Goal: Information Seeking & Learning: Learn about a topic

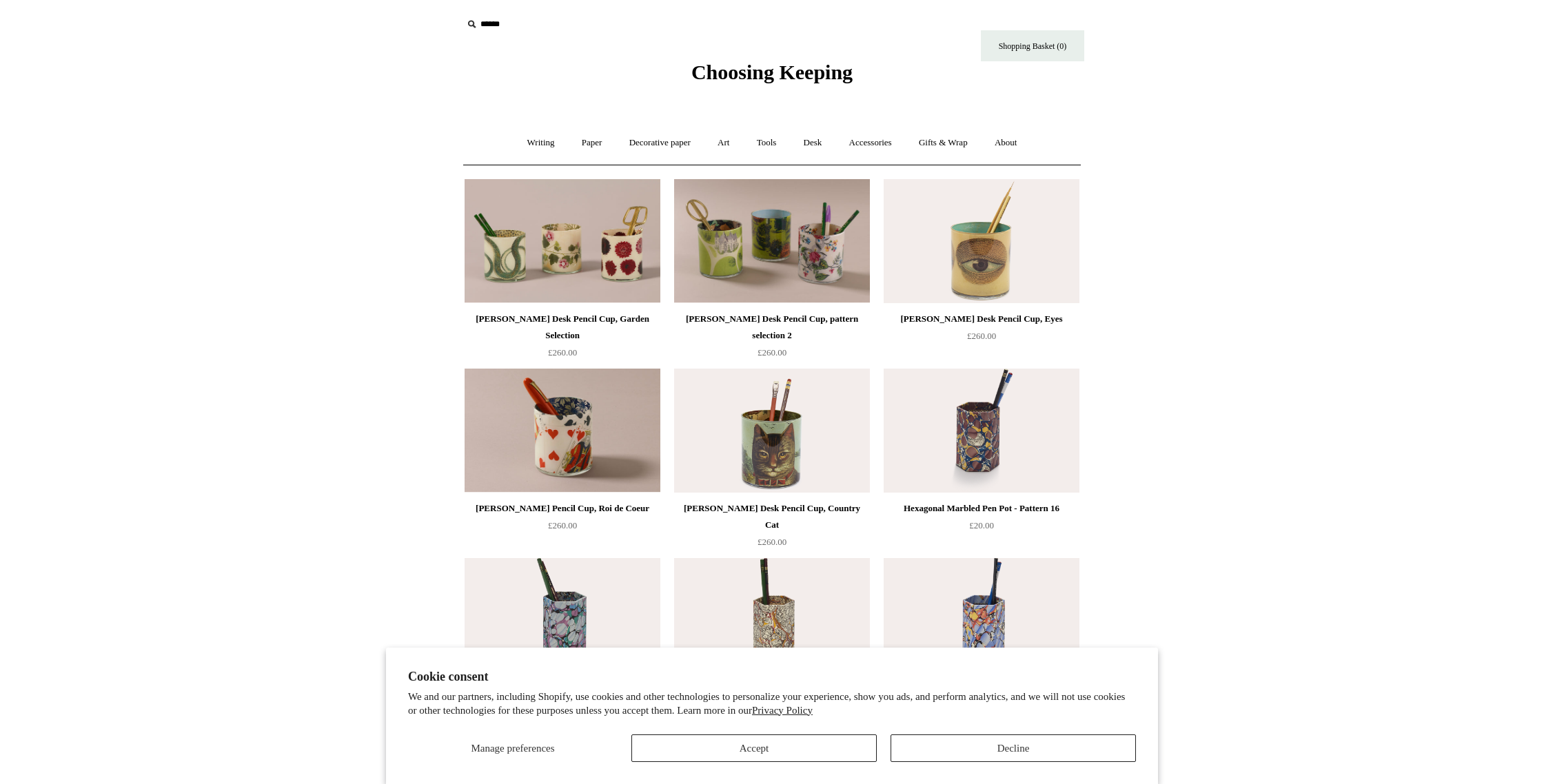
click at [495, 28] on input "text" at bounding box center [547, 25] width 170 height 26
type input "******"
click at [613, 12] on input "*" at bounding box center [619, 24] width 14 height 24
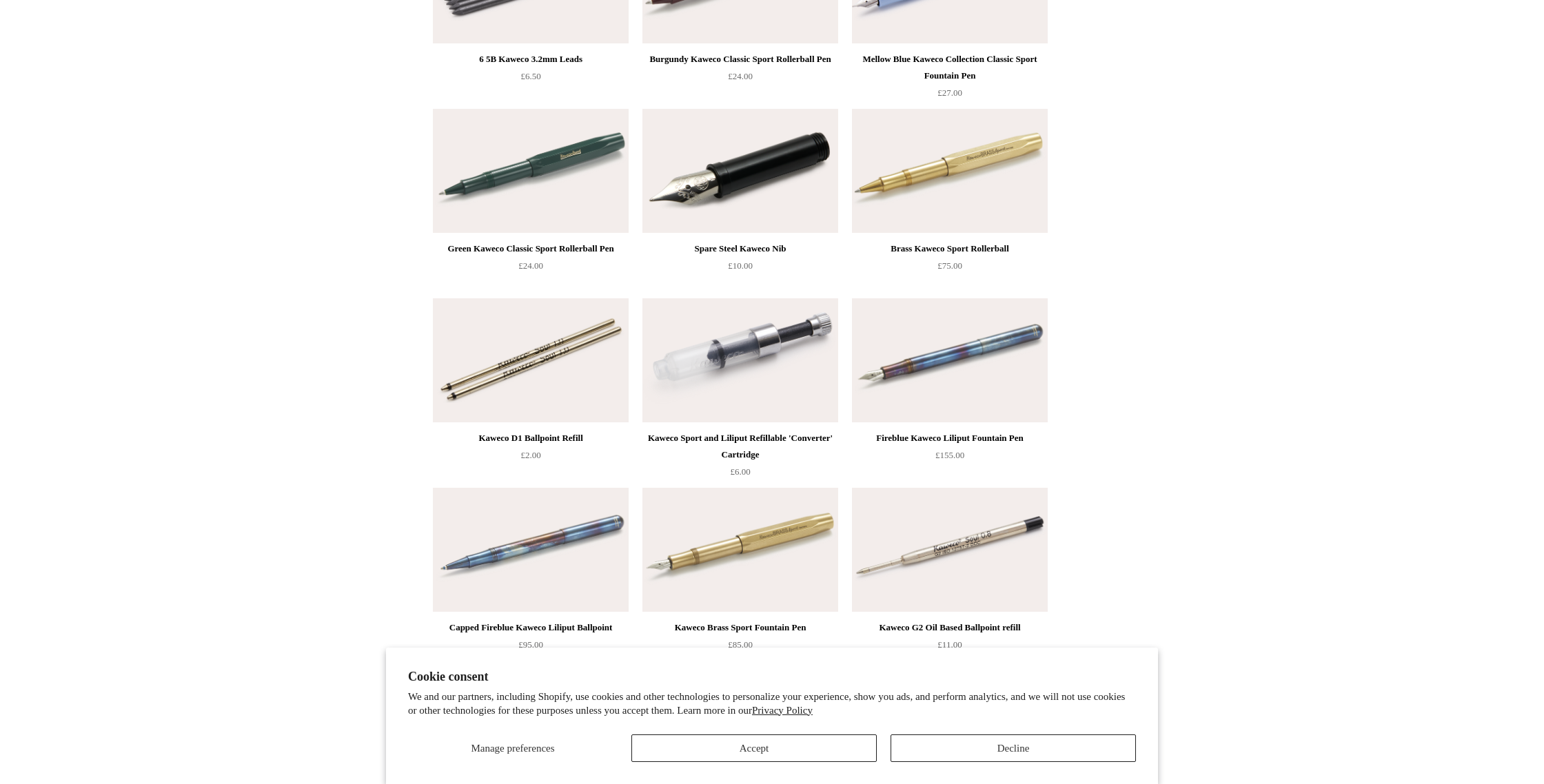
scroll to position [545, 0]
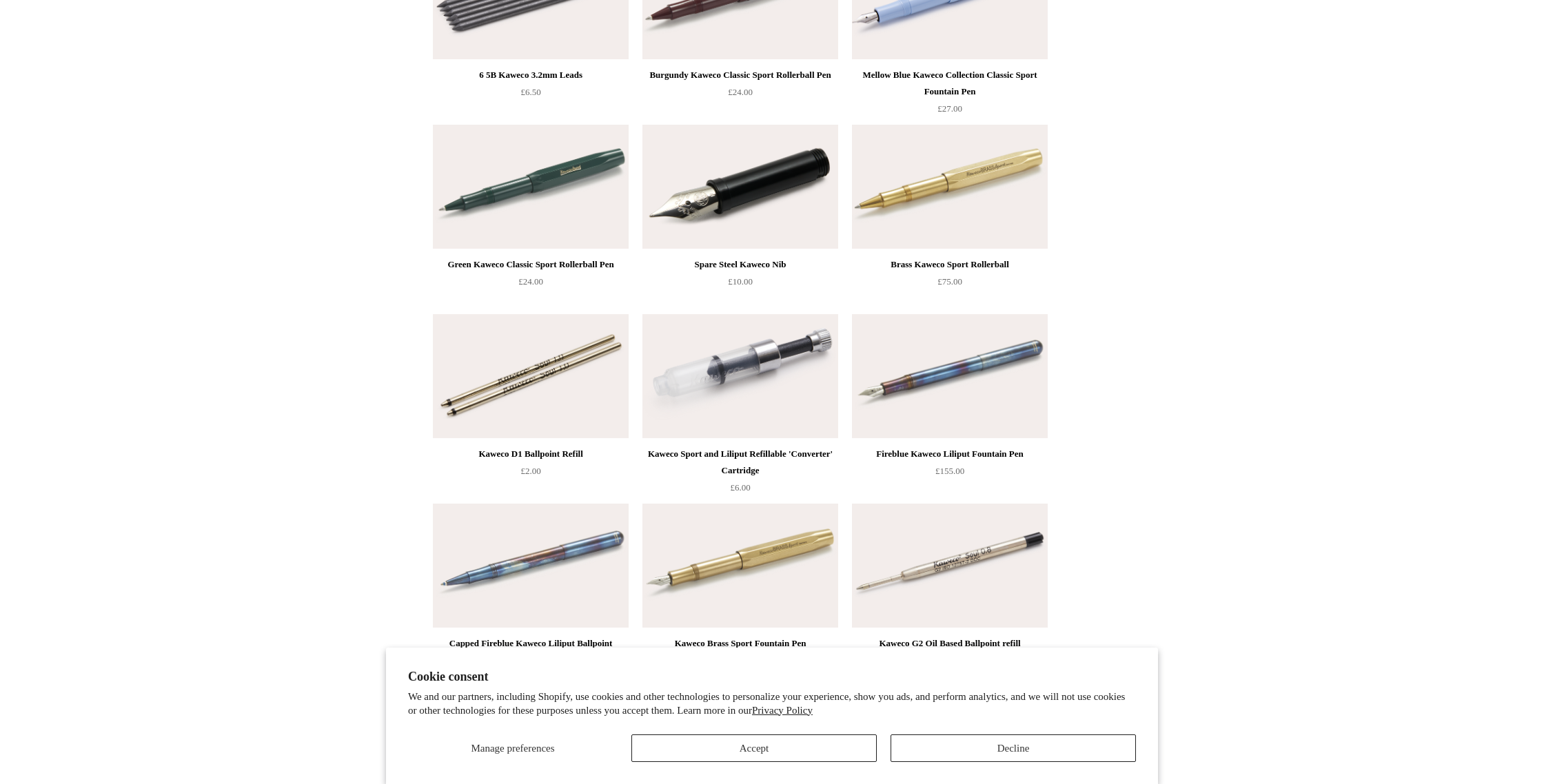
click at [796, 186] on img at bounding box center [740, 187] width 196 height 124
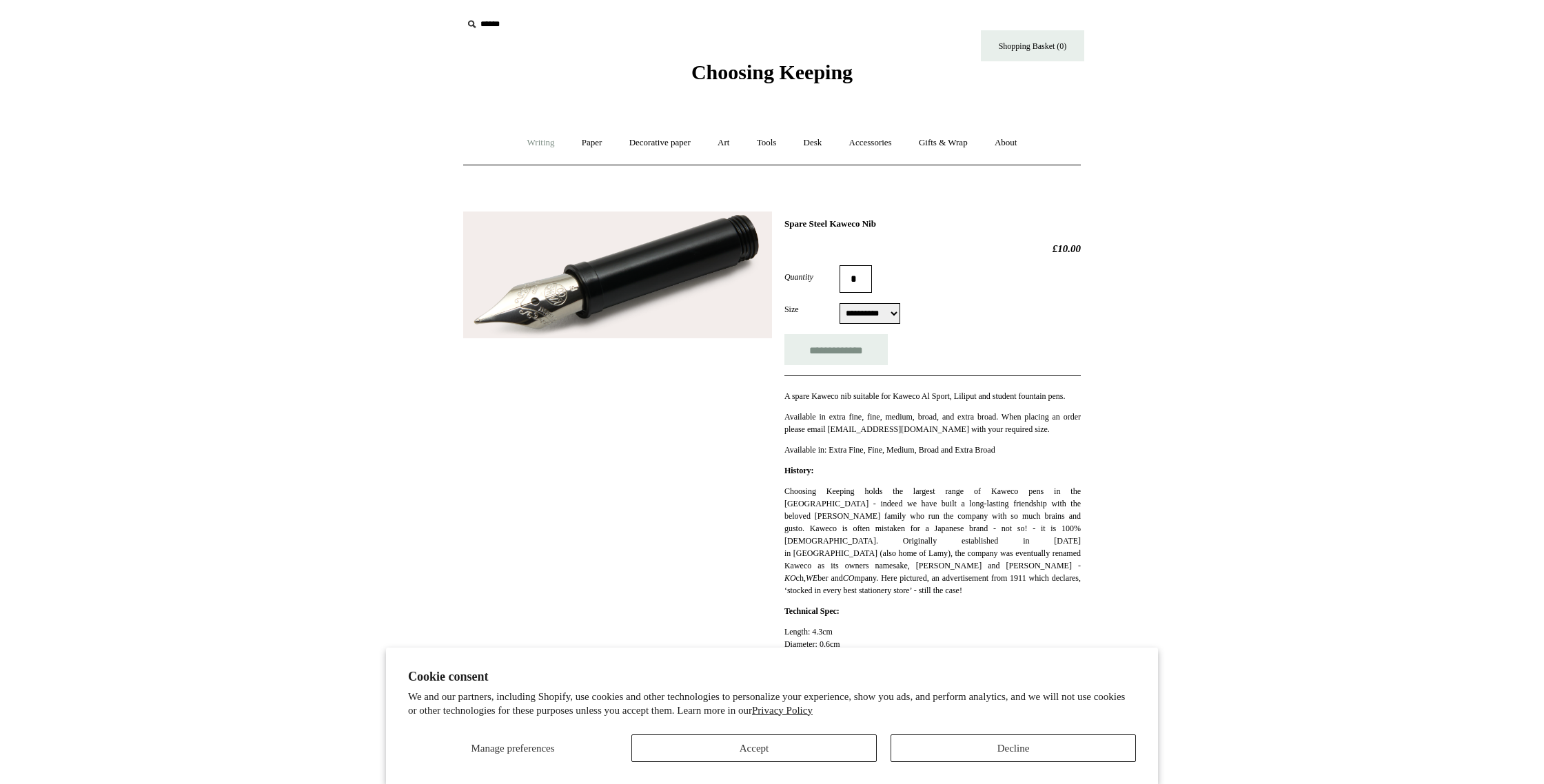
click at [528, 142] on link "Writing +" at bounding box center [541, 143] width 53 height 36
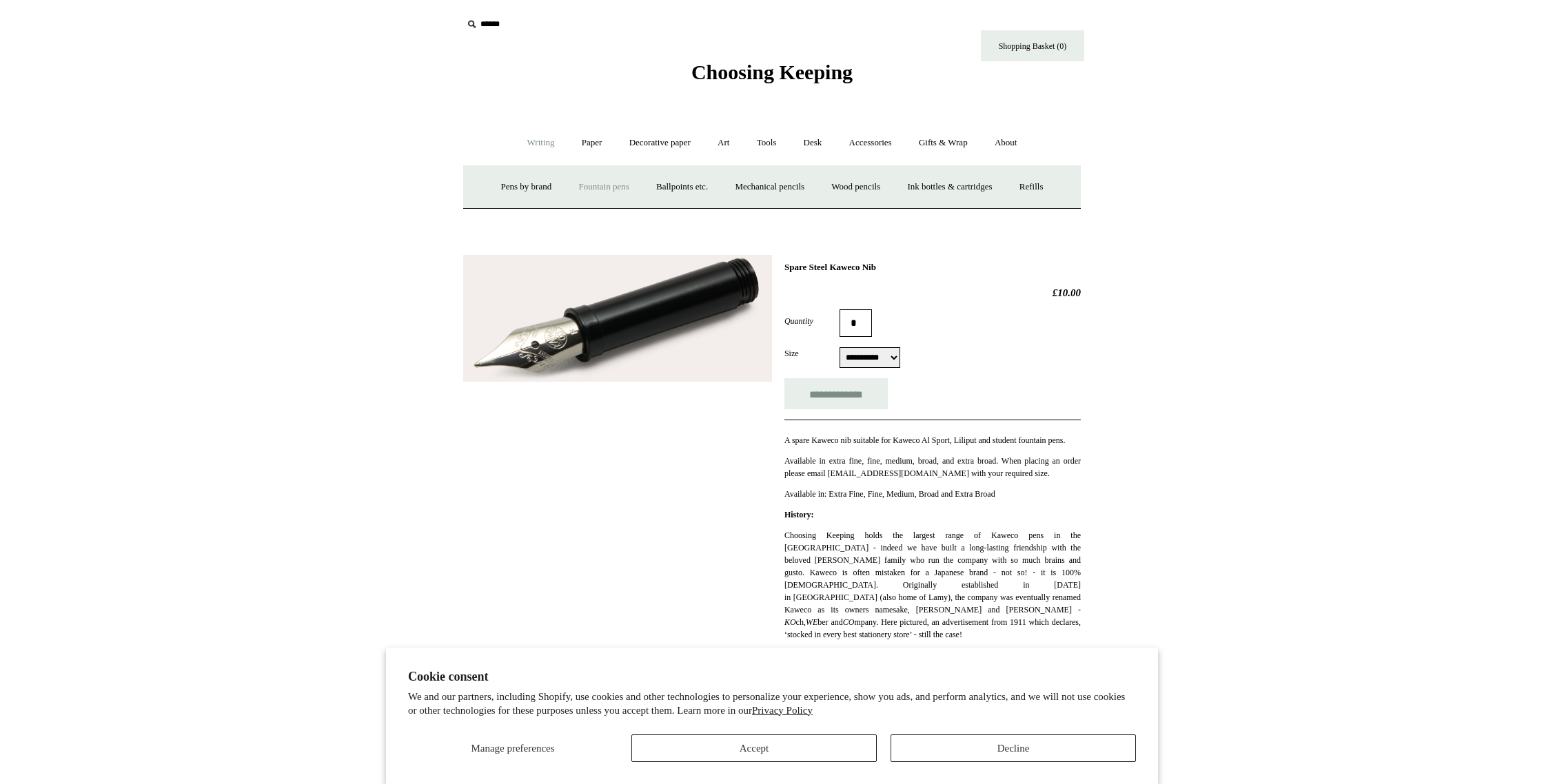
click at [574, 183] on link "Fountain pens +" at bounding box center [604, 187] width 75 height 36
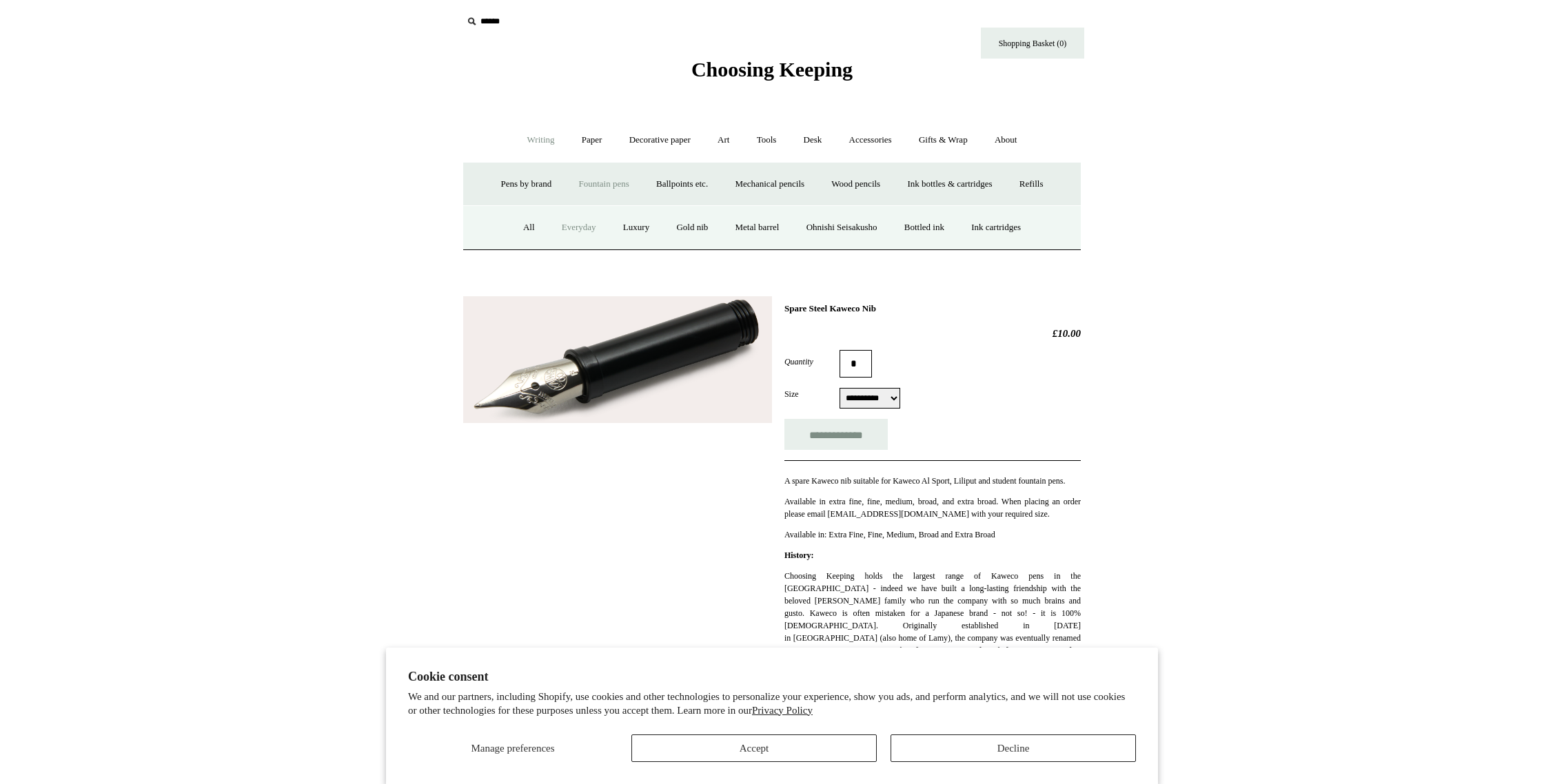
scroll to position [2, 0]
click at [521, 227] on link "All" at bounding box center [529, 229] width 36 height 36
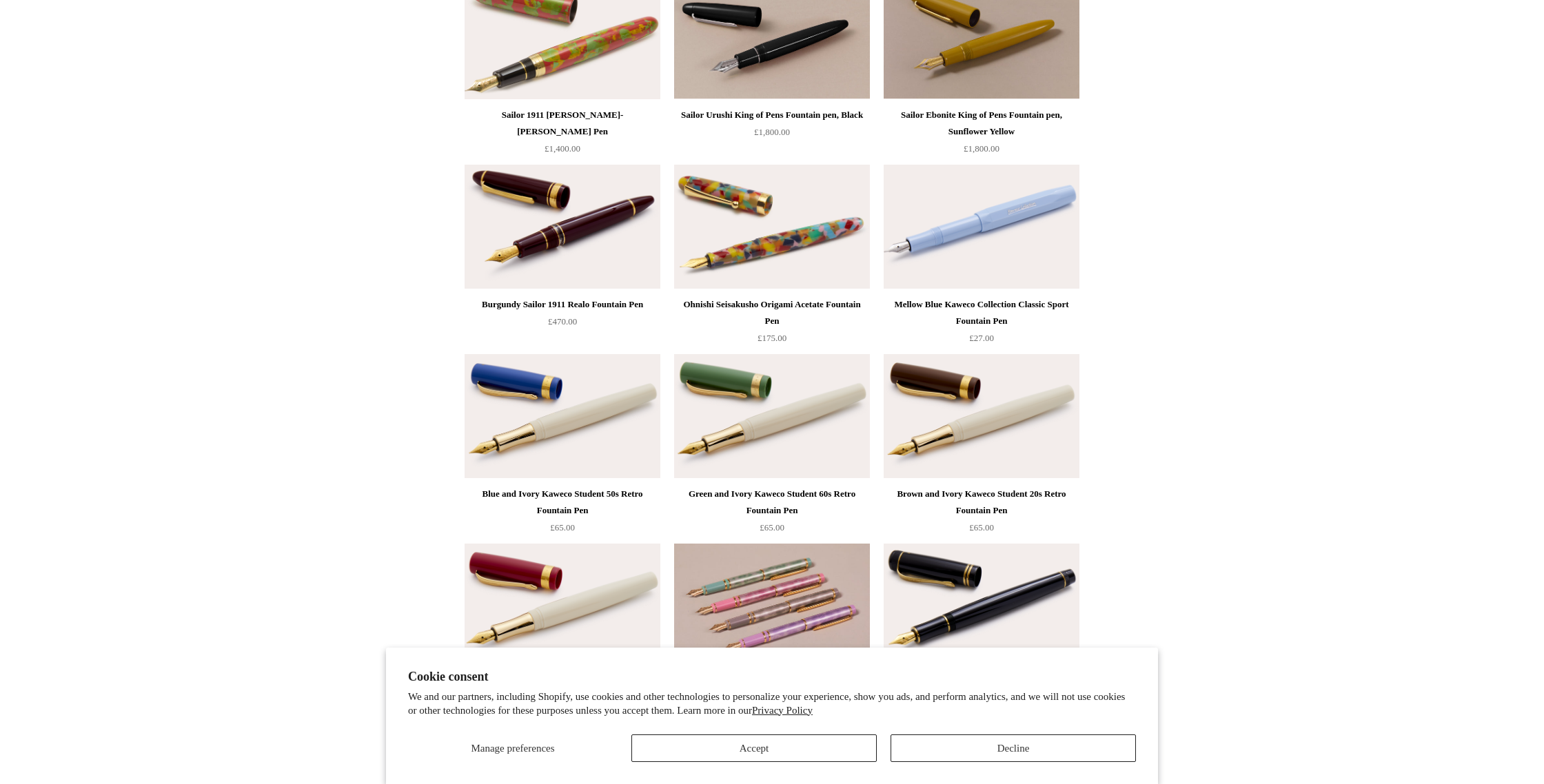
scroll to position [4563, 0]
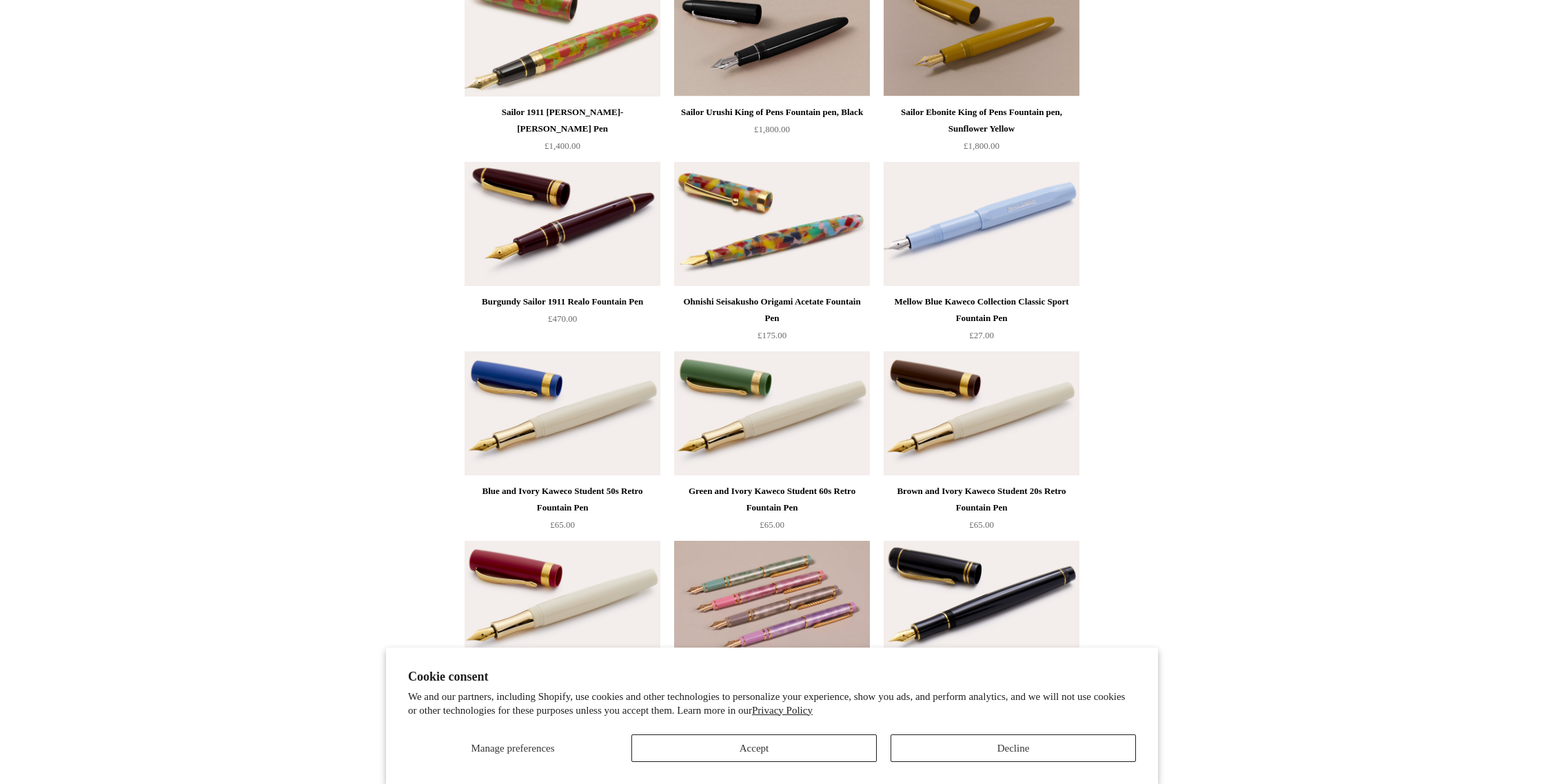
click at [756, 438] on img at bounding box center [772, 413] width 196 height 124
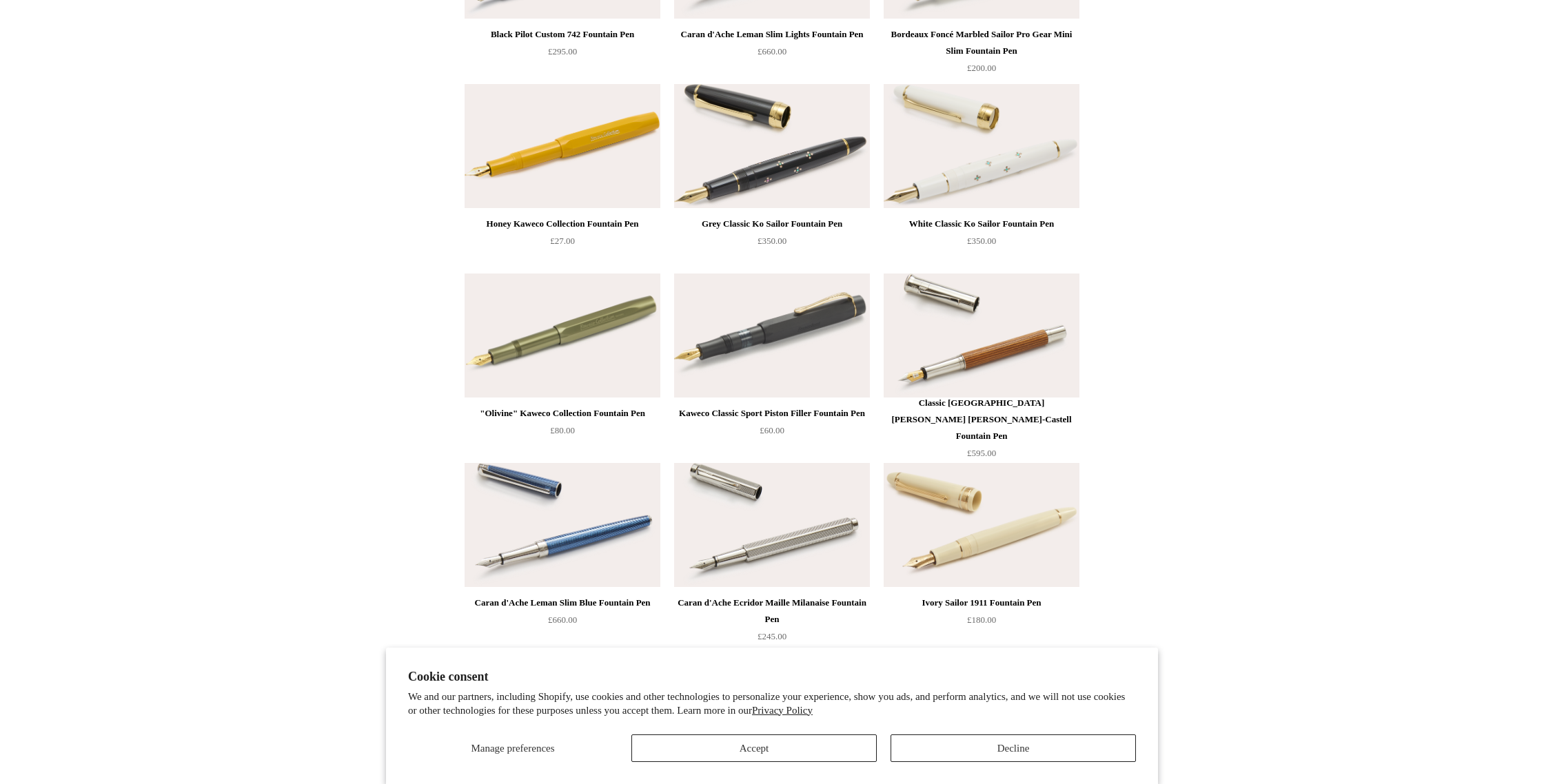
scroll to position [5969, 0]
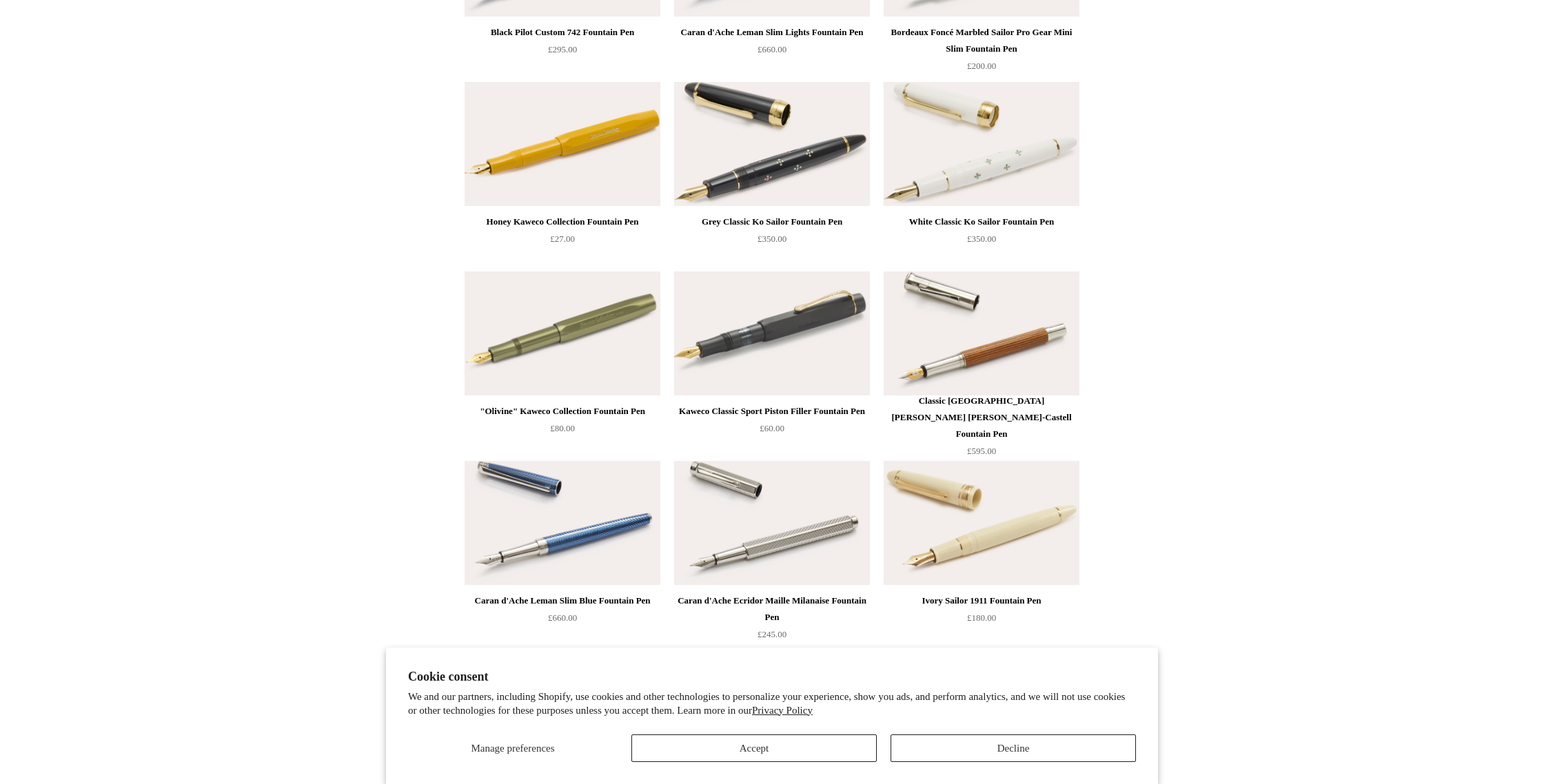
click at [512, 358] on img at bounding box center [562, 333] width 196 height 124
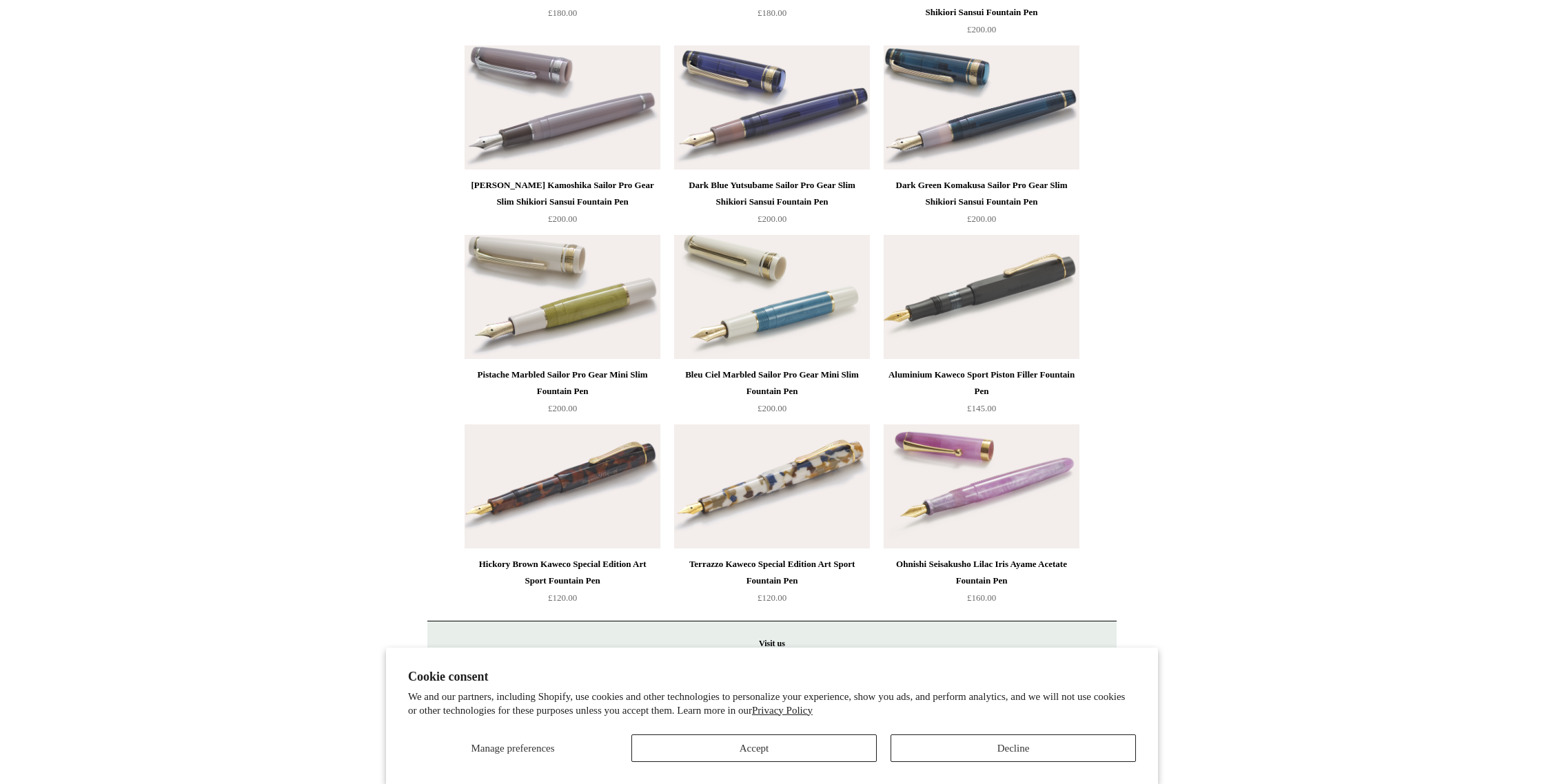
scroll to position [6816, 0]
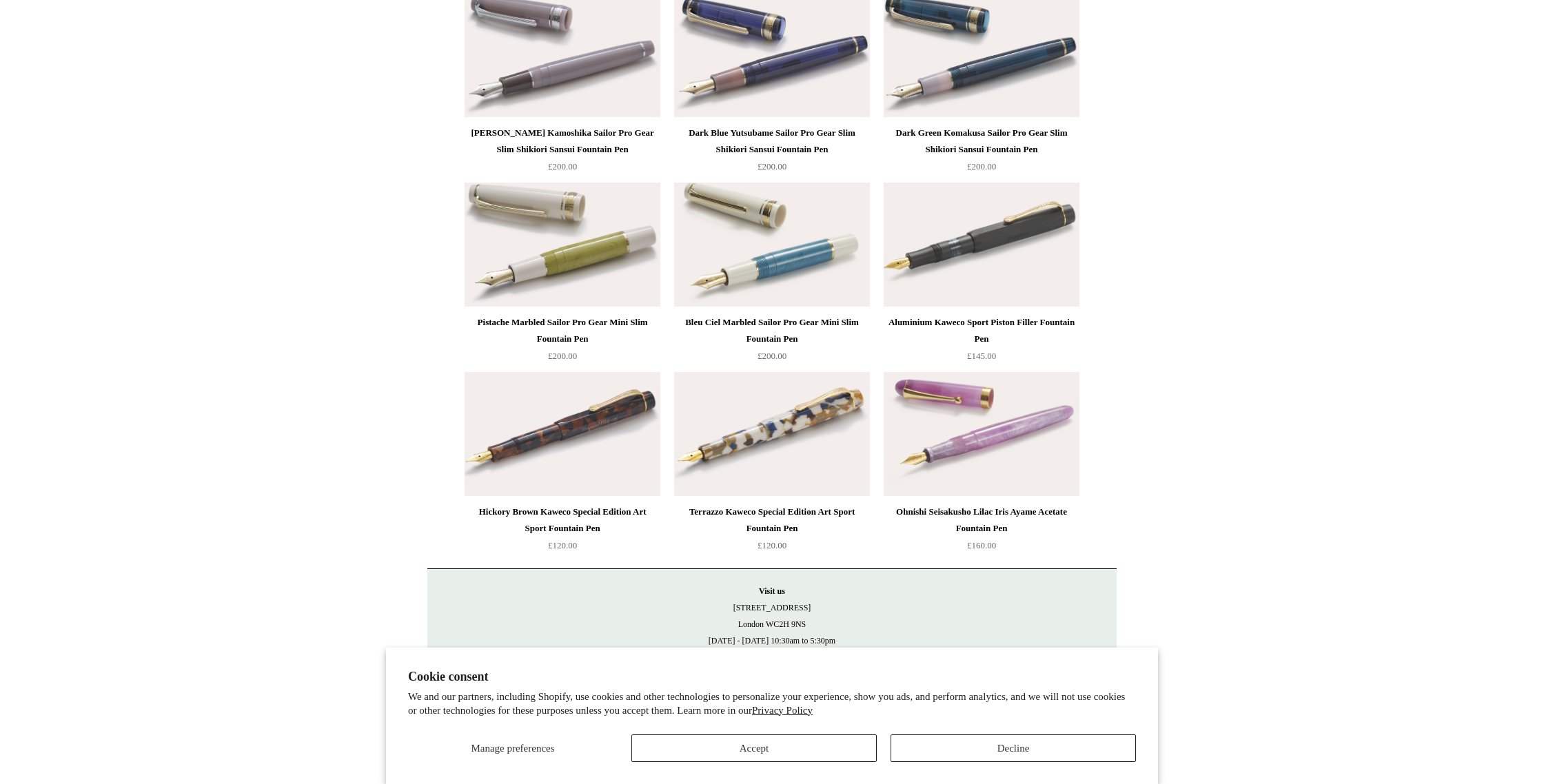
click at [984, 431] on img at bounding box center [982, 434] width 196 height 124
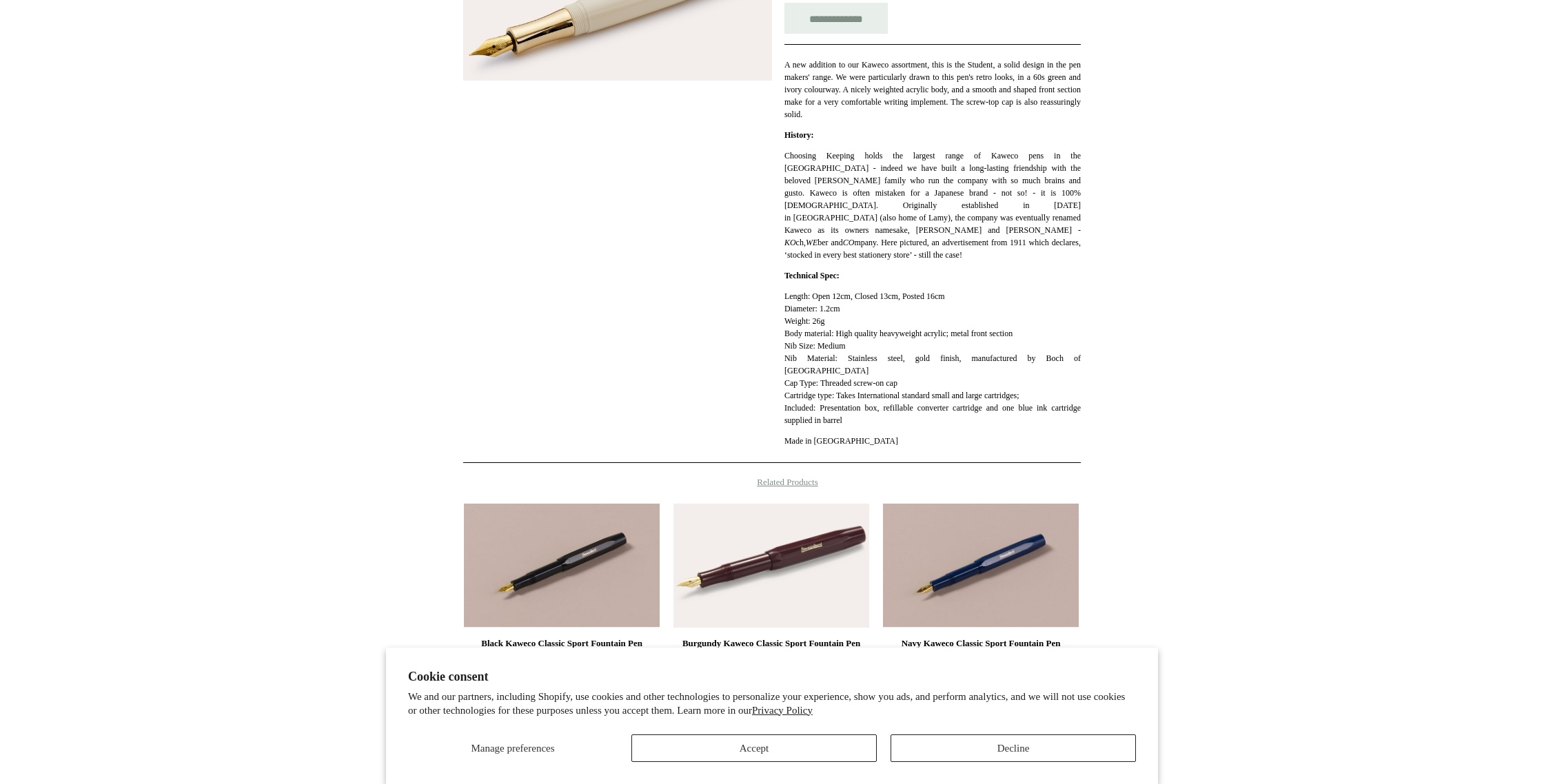
scroll to position [394, 0]
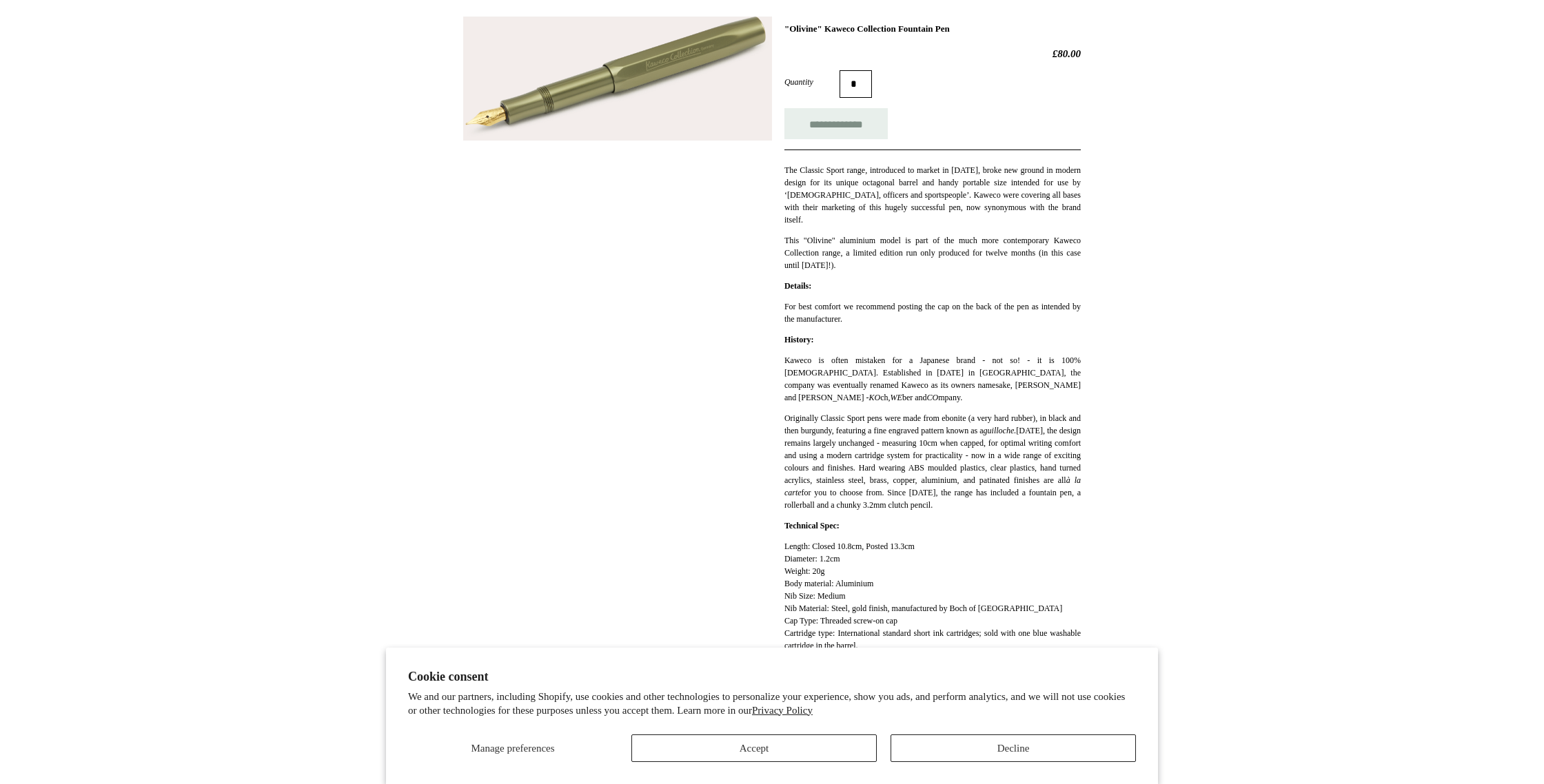
scroll to position [196, 0]
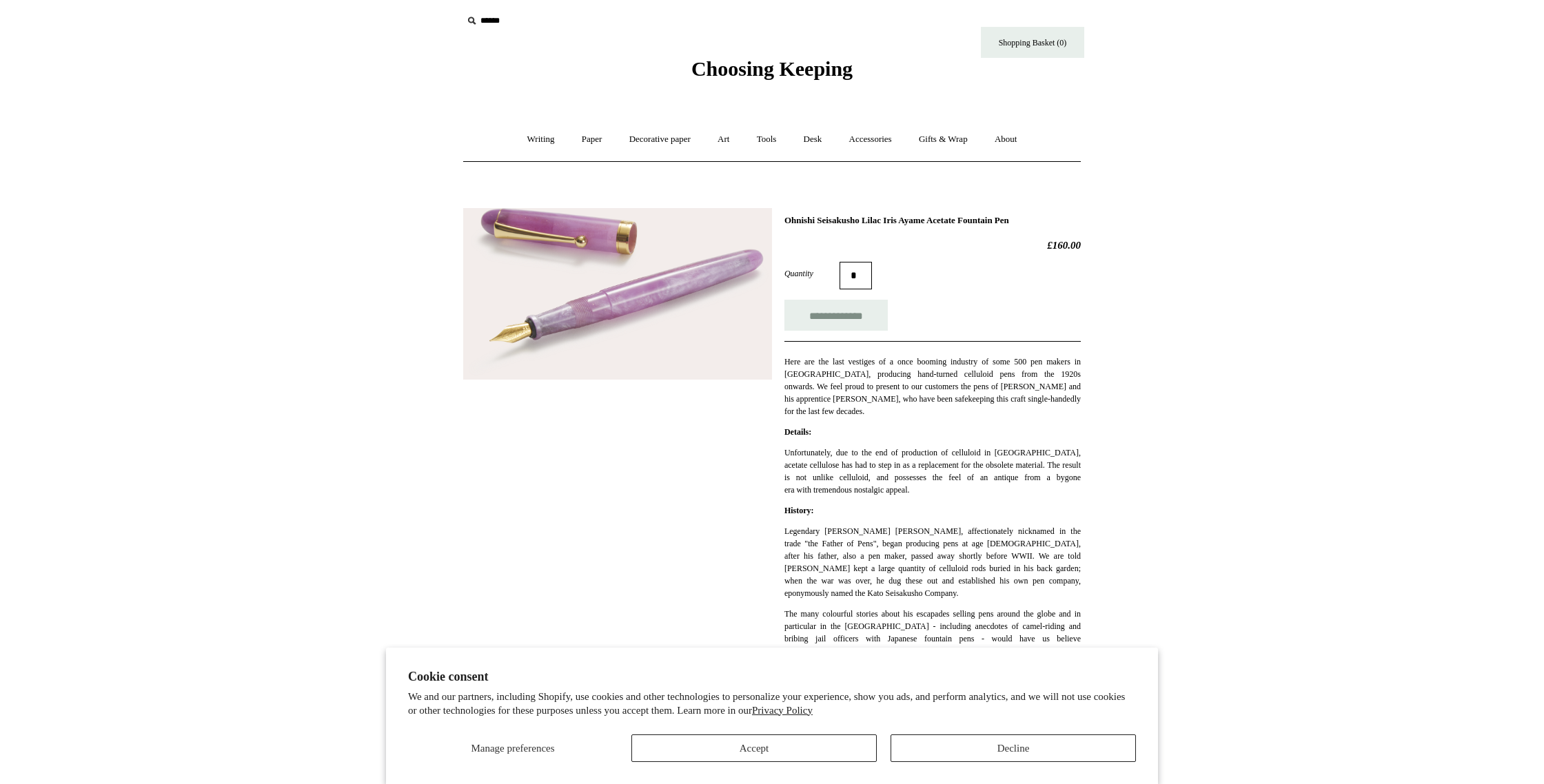
scroll to position [5, 0]
drag, startPoint x: 784, startPoint y: 219, endPoint x: 878, endPoint y: 220, distance: 94.0
click at [878, 220] on h1 "Ohnishi Seisakusho Lilac Iris Ayame Acetate Fountain Pen" at bounding box center [932, 218] width 296 height 11
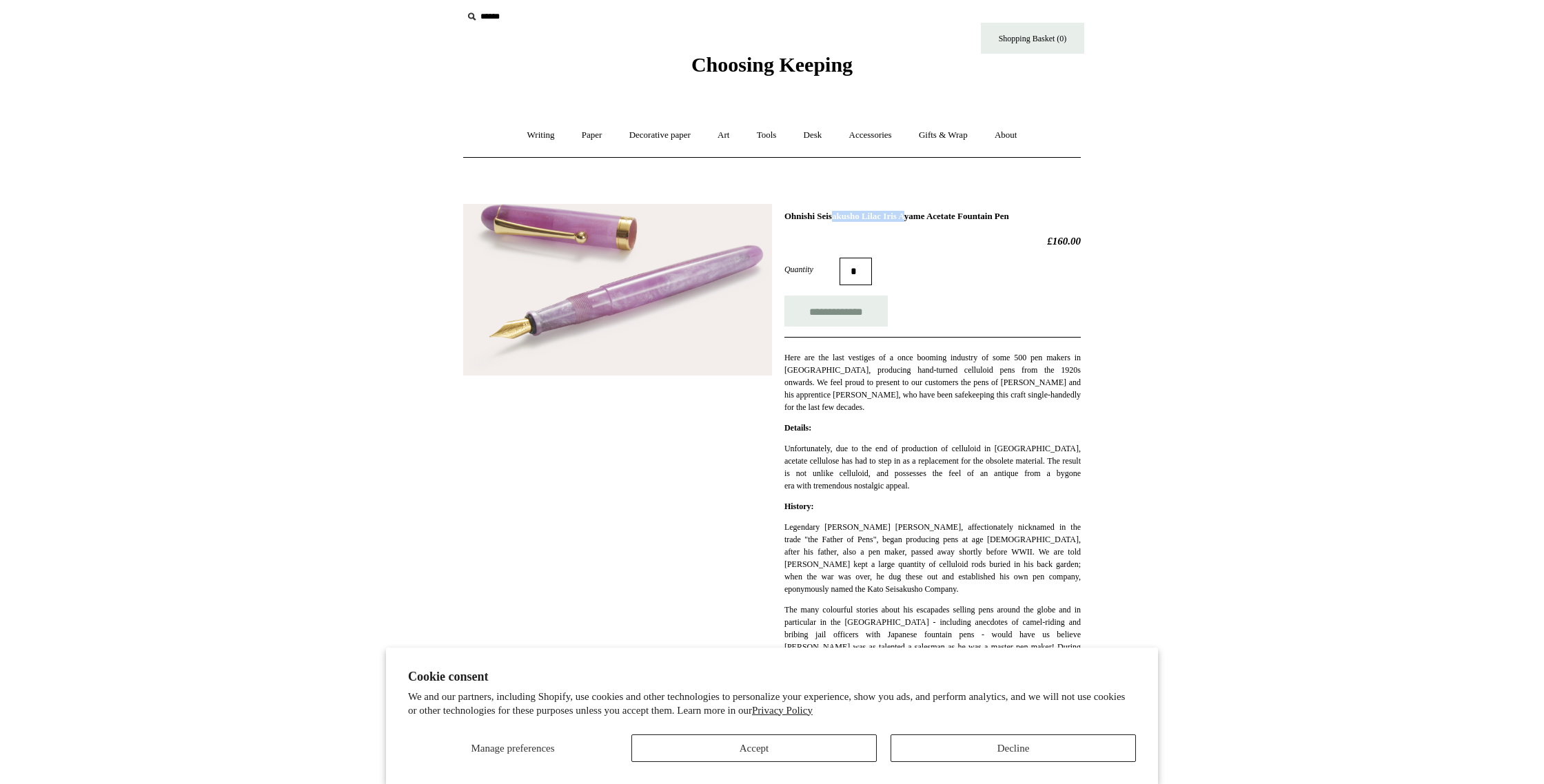
copy h1 "Ohnishi Seisakusho"
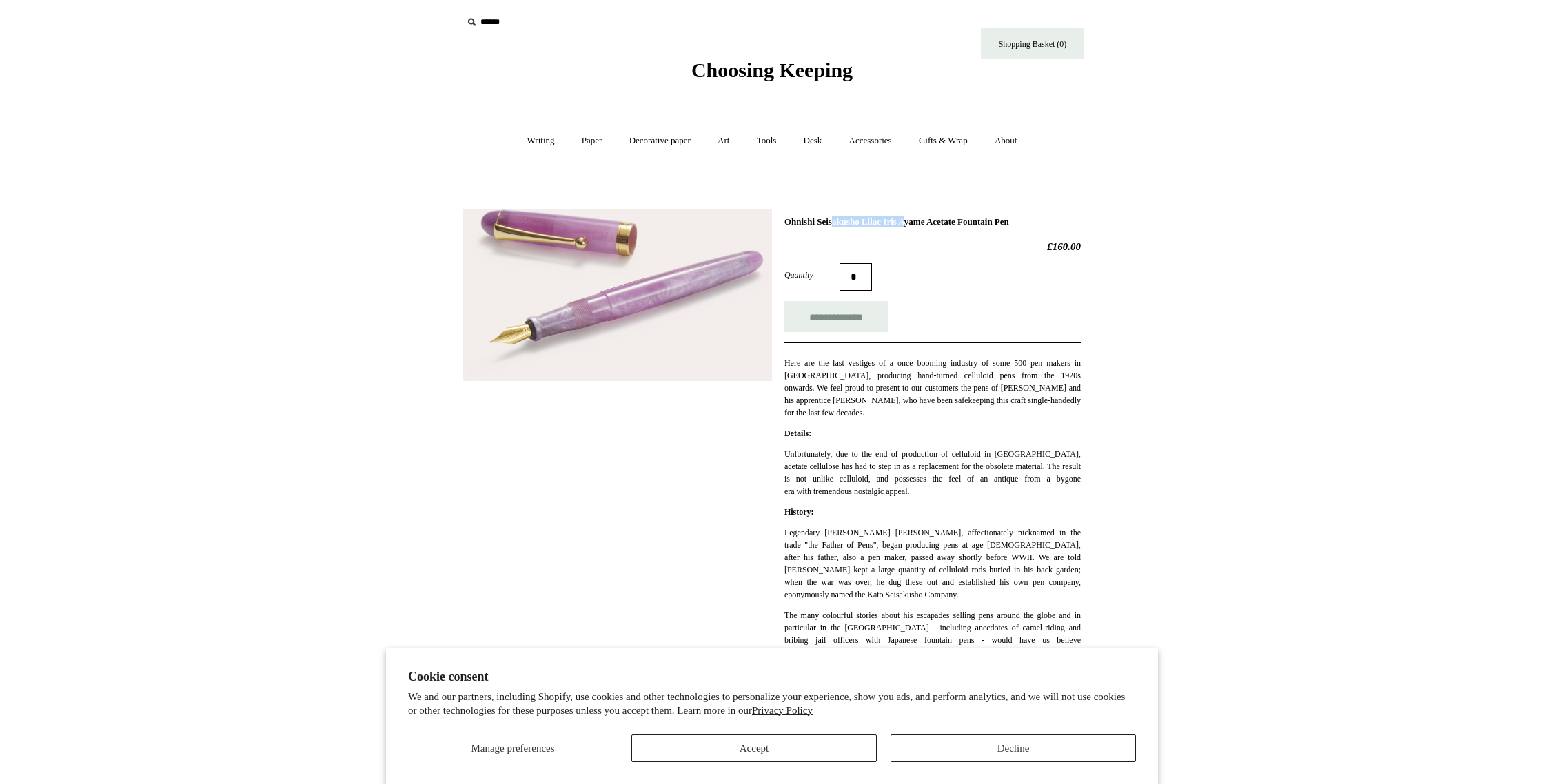
scroll to position [2, 0]
click at [491, 26] on input "text" at bounding box center [547, 23] width 170 height 26
paste input "**********"
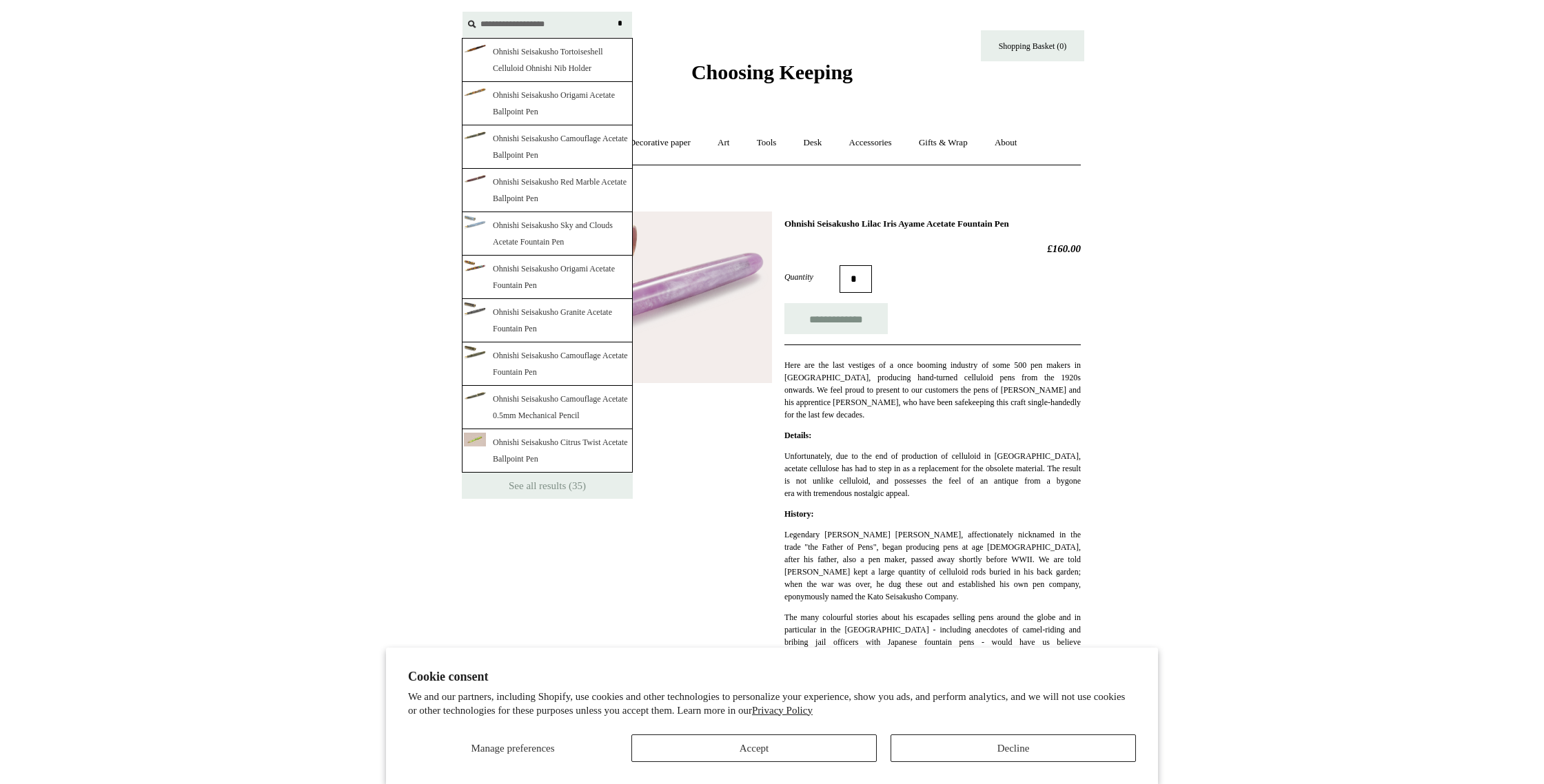
type input "**********"
click at [613, 12] on input "*" at bounding box center [619, 24] width 14 height 24
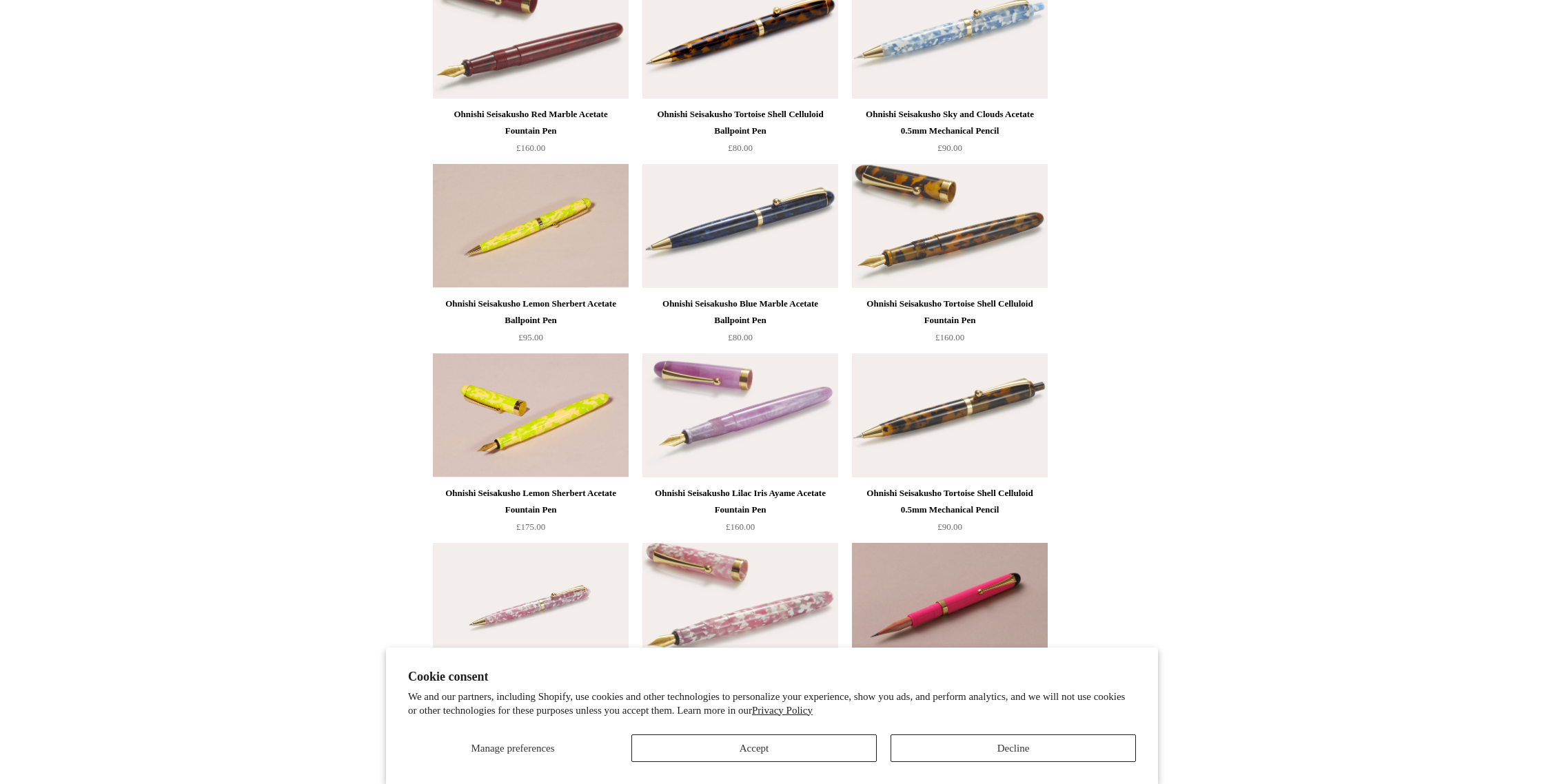
scroll to position [1050, 0]
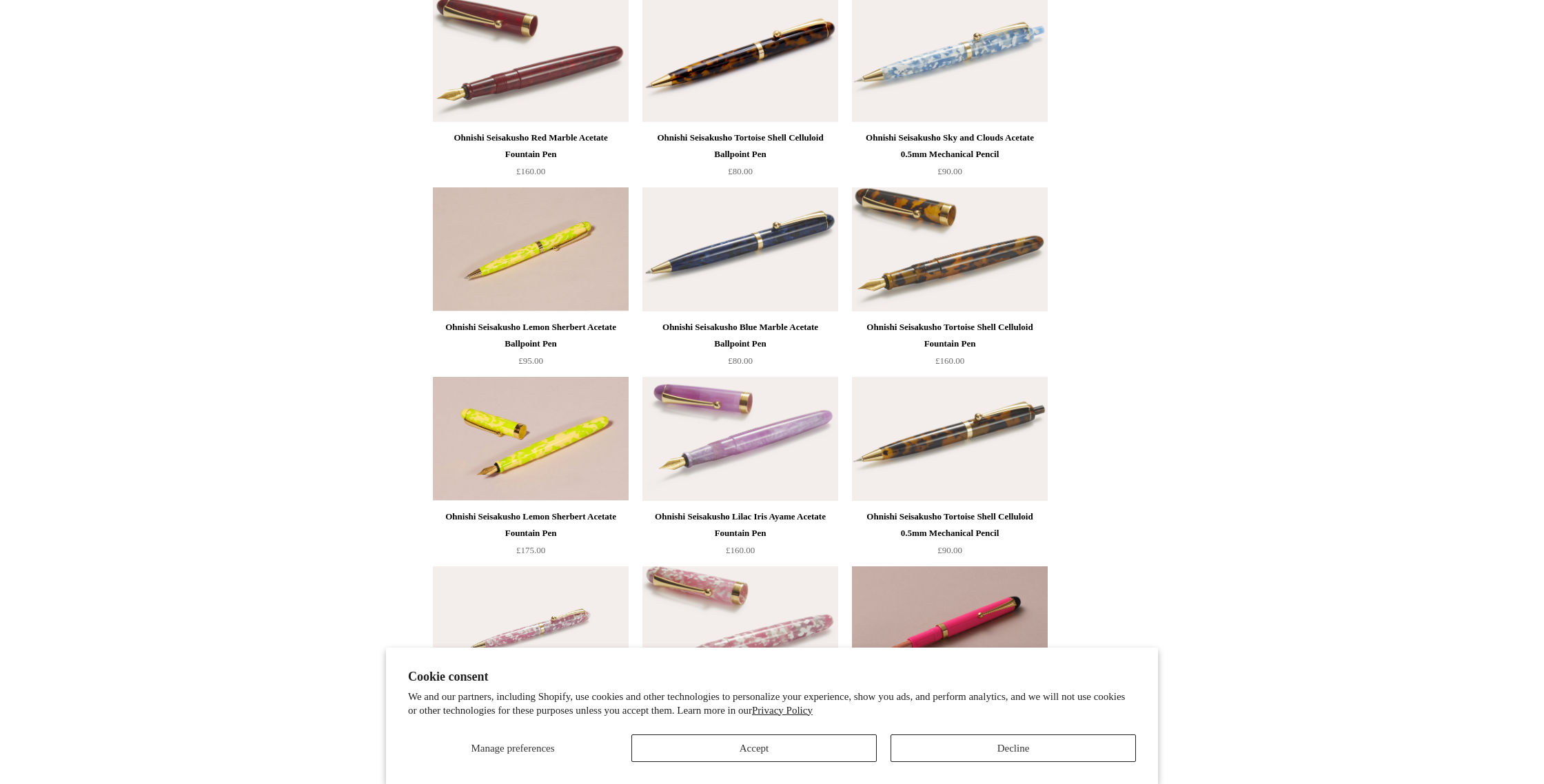
click at [1003, 242] on img at bounding box center [949, 249] width 196 height 124
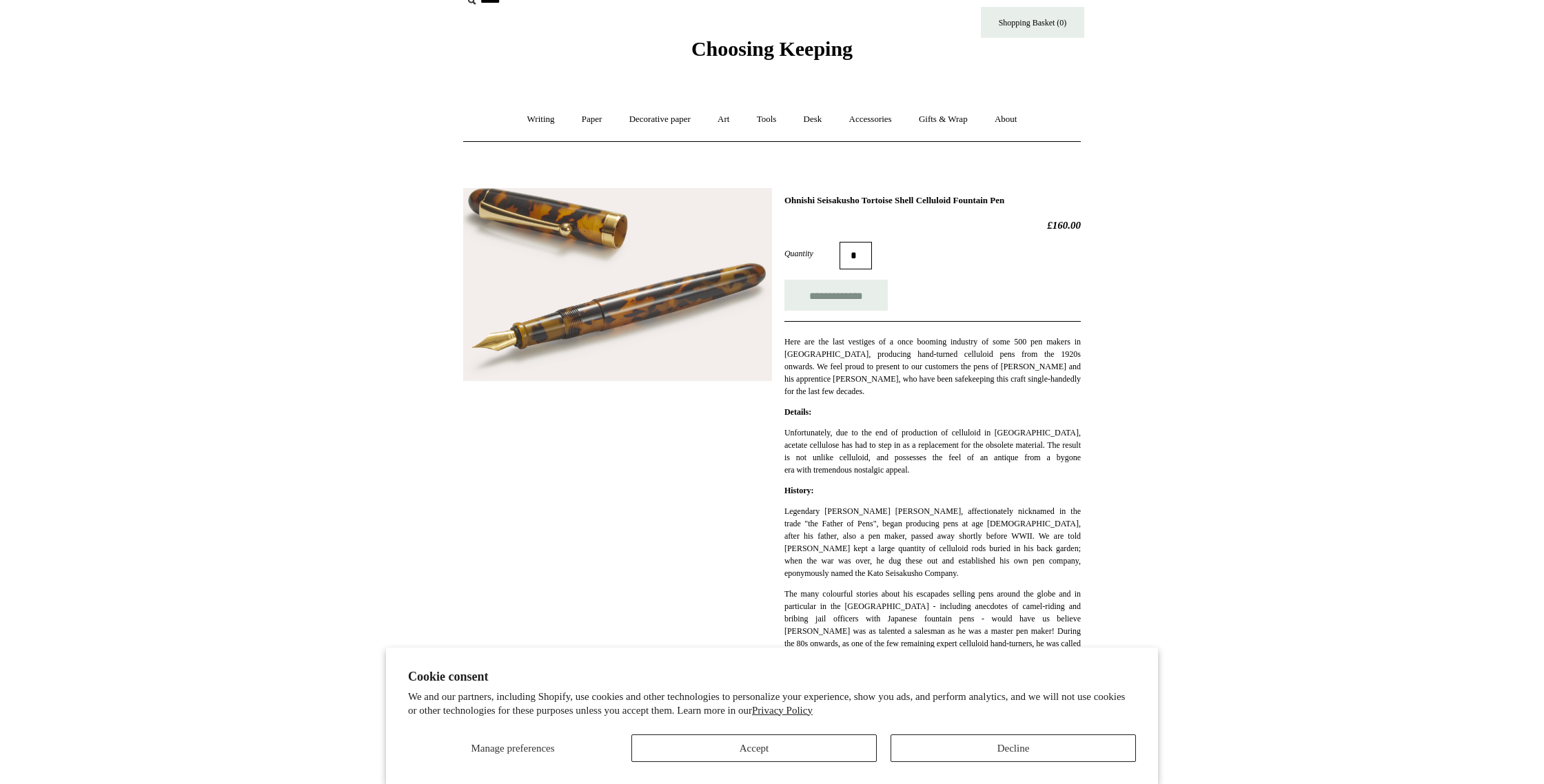
scroll to position [26, 0]
